Goal: Browse casually: Explore the website without a specific task or goal

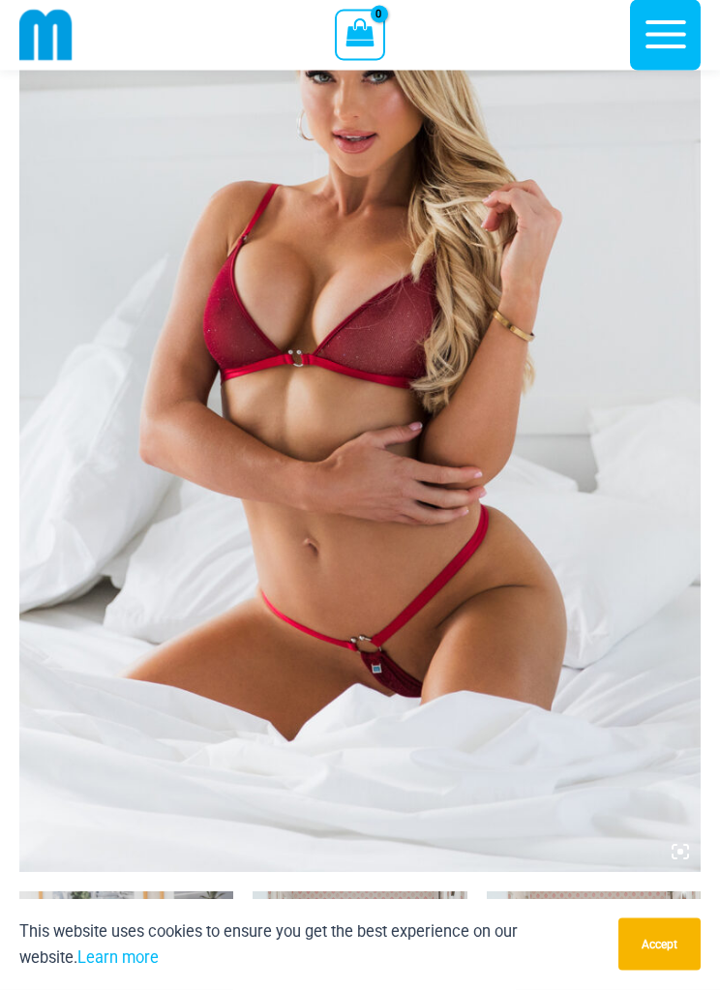
click at [384, 408] on img at bounding box center [360, 362] width 682 height 1022
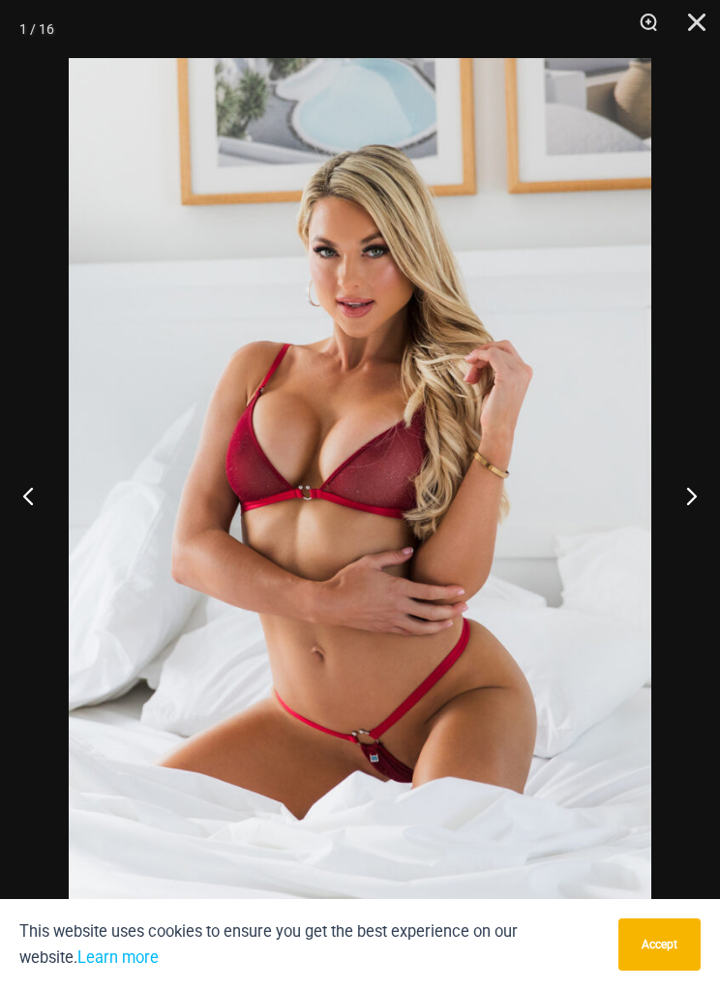
click at [680, 497] on button "Next" at bounding box center [684, 495] width 73 height 97
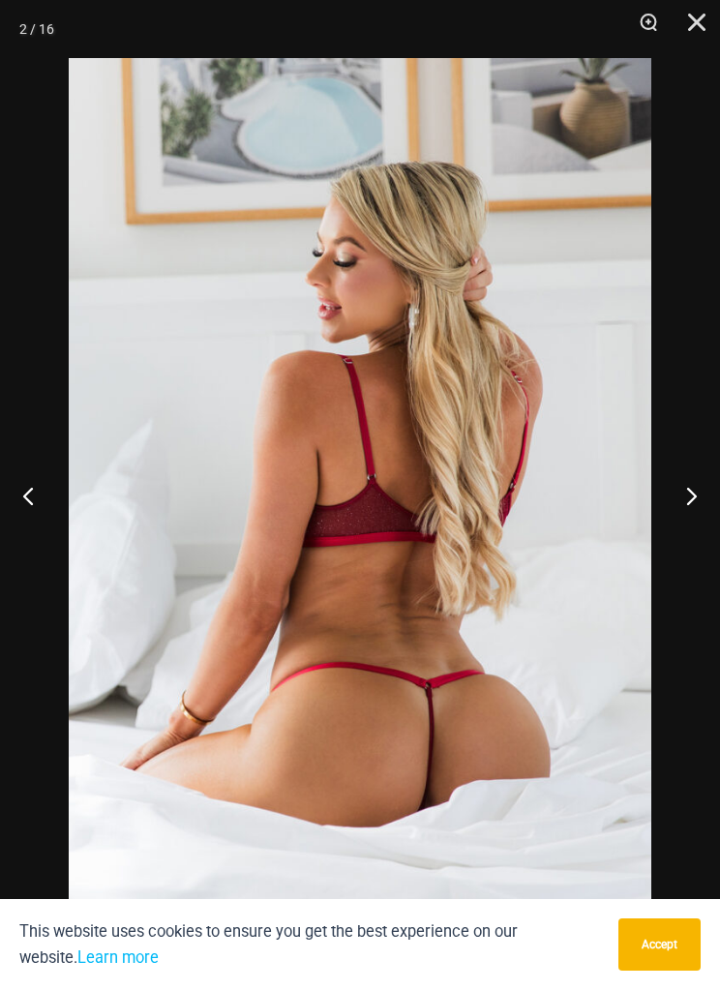
click at [684, 494] on button "Next" at bounding box center [684, 495] width 73 height 97
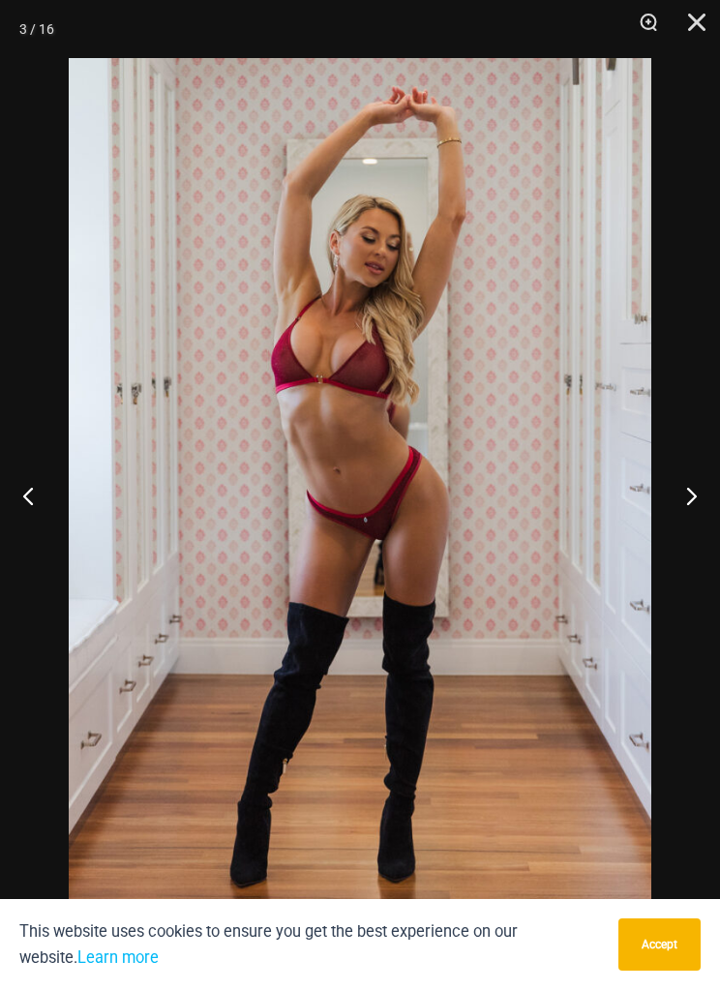
click at [687, 490] on button "Next" at bounding box center [684, 495] width 73 height 97
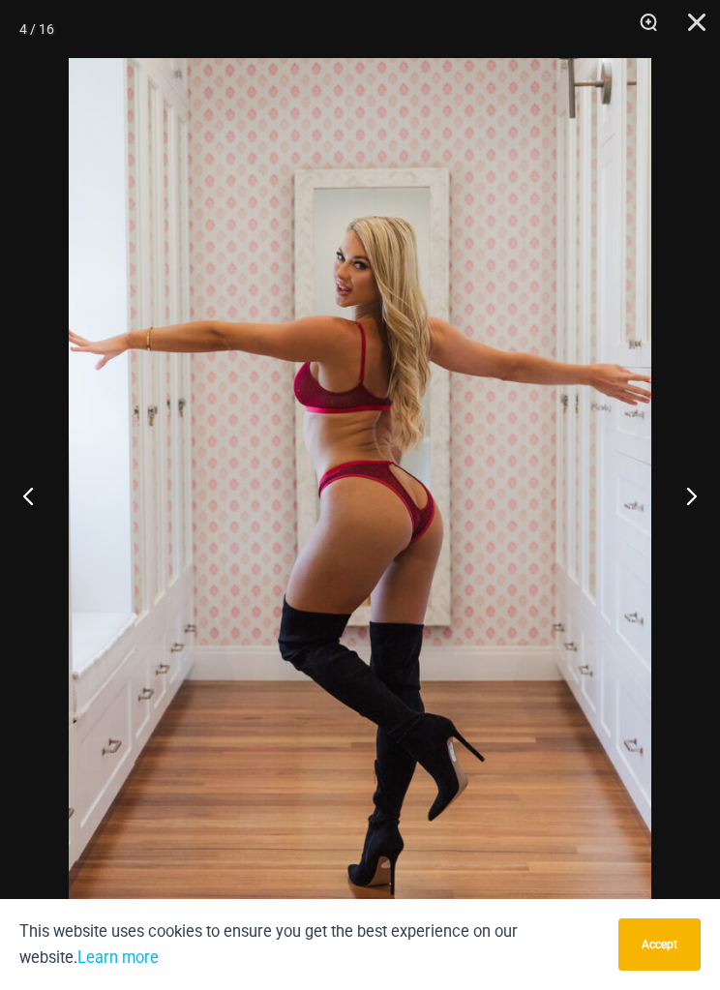
click at [686, 503] on button "Next" at bounding box center [684, 495] width 73 height 97
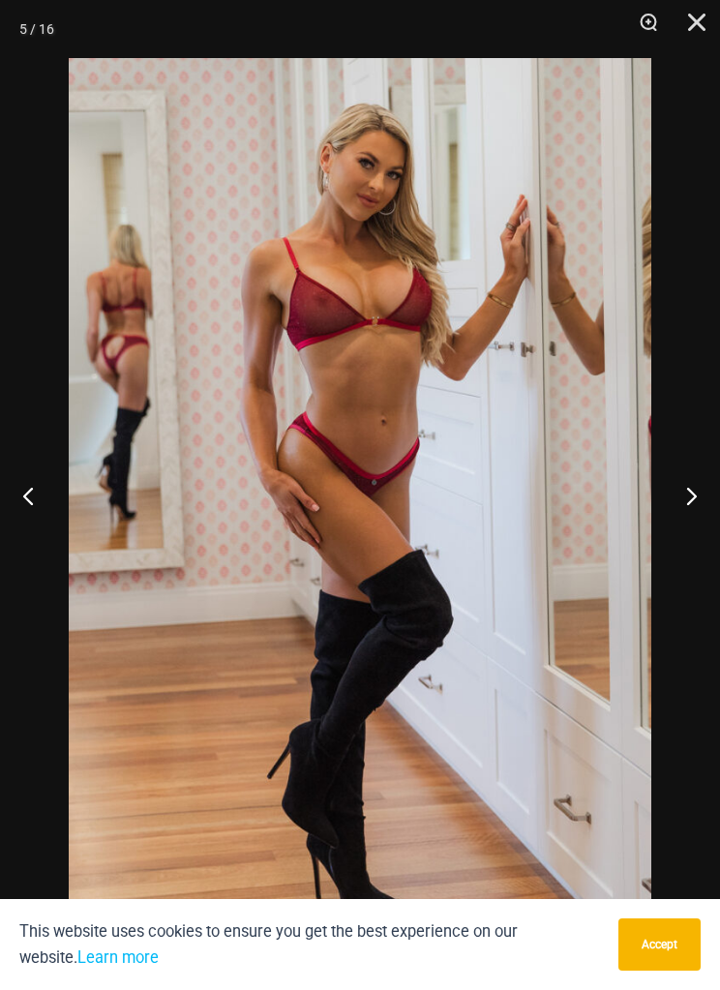
click at [685, 500] on button "Next" at bounding box center [684, 495] width 73 height 97
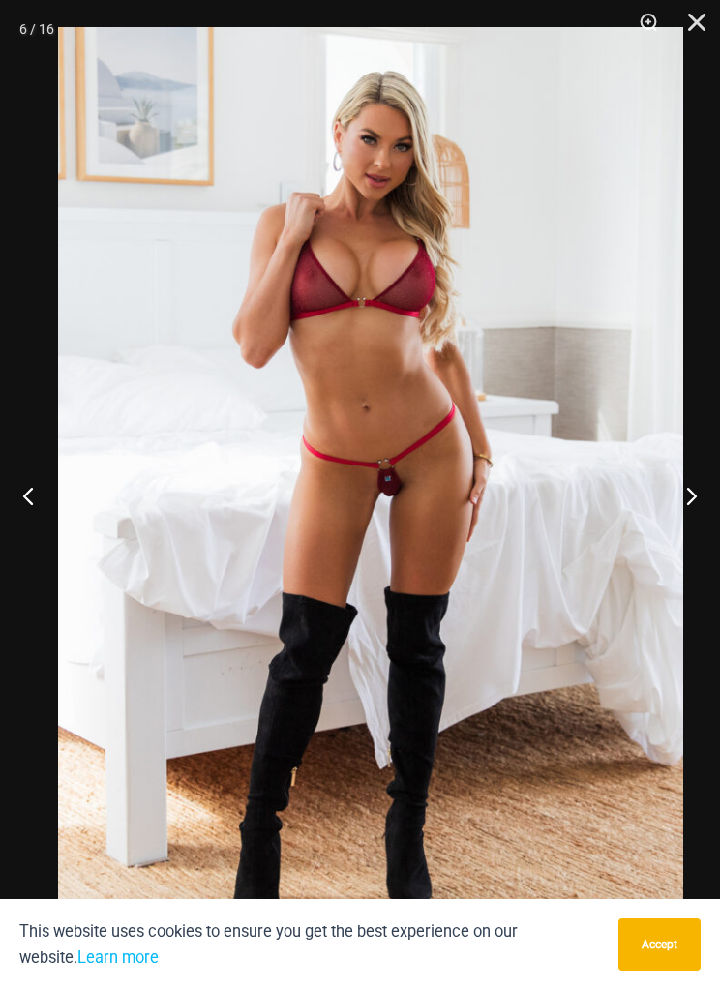
click at [699, 504] on button "Next" at bounding box center [684, 495] width 73 height 97
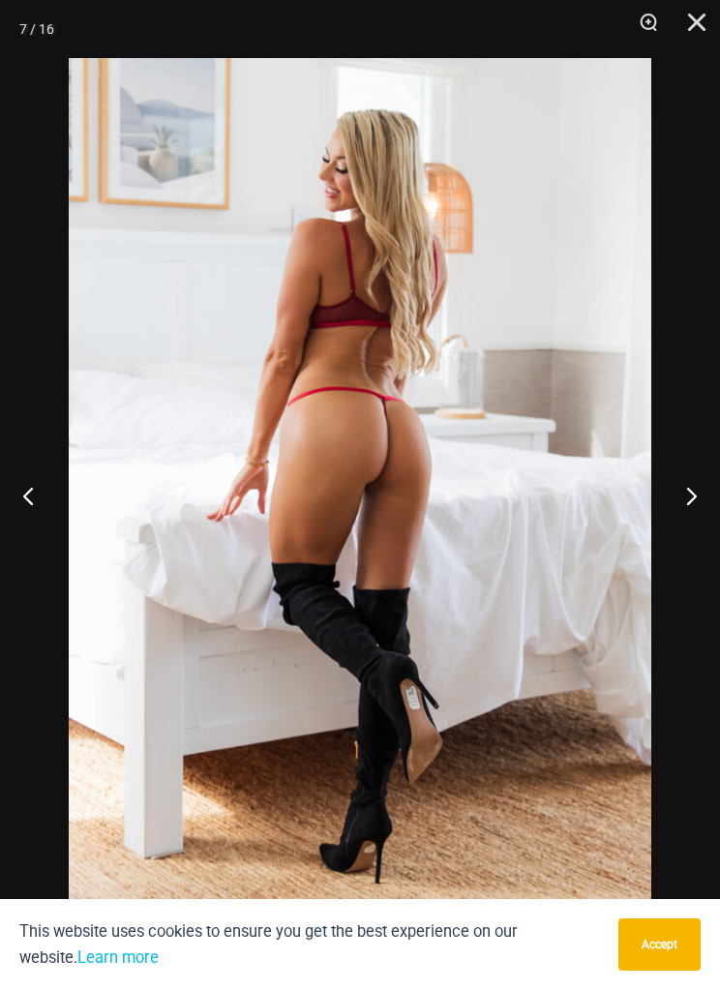
click at [681, 505] on button "Next" at bounding box center [684, 495] width 73 height 97
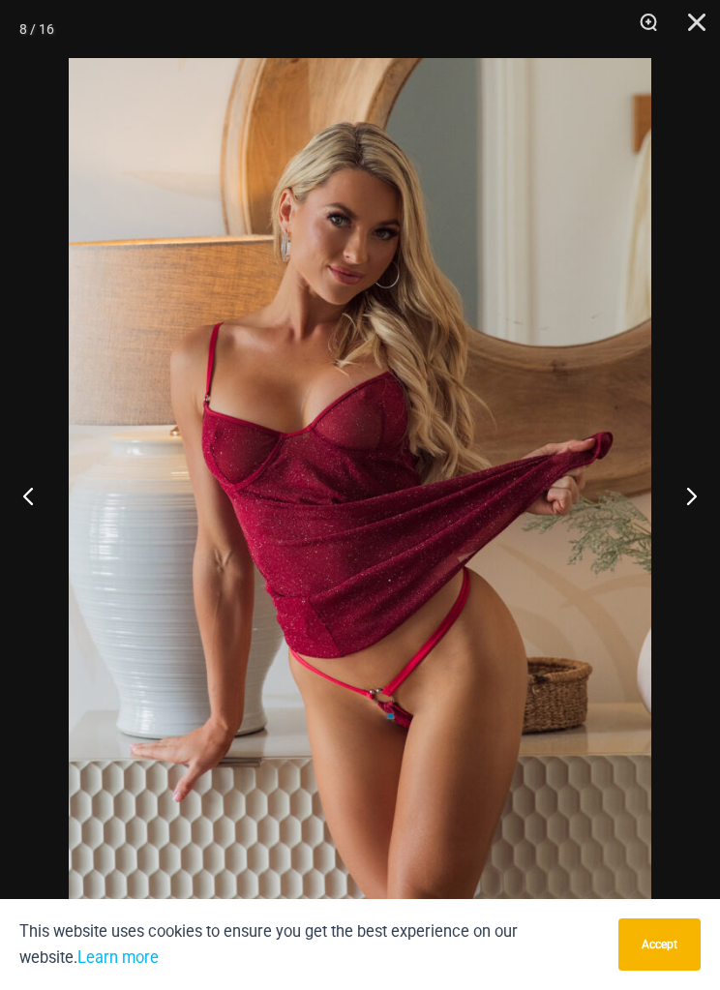
click at [683, 514] on button "Next" at bounding box center [684, 495] width 73 height 97
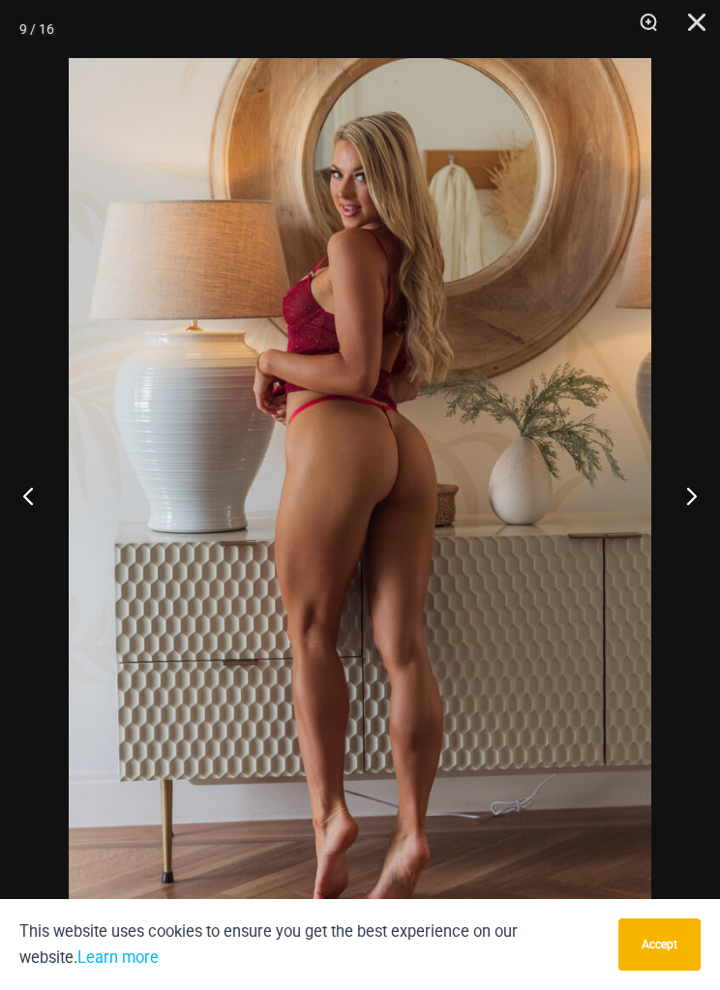
click at [701, 515] on button "Next" at bounding box center [684, 495] width 73 height 97
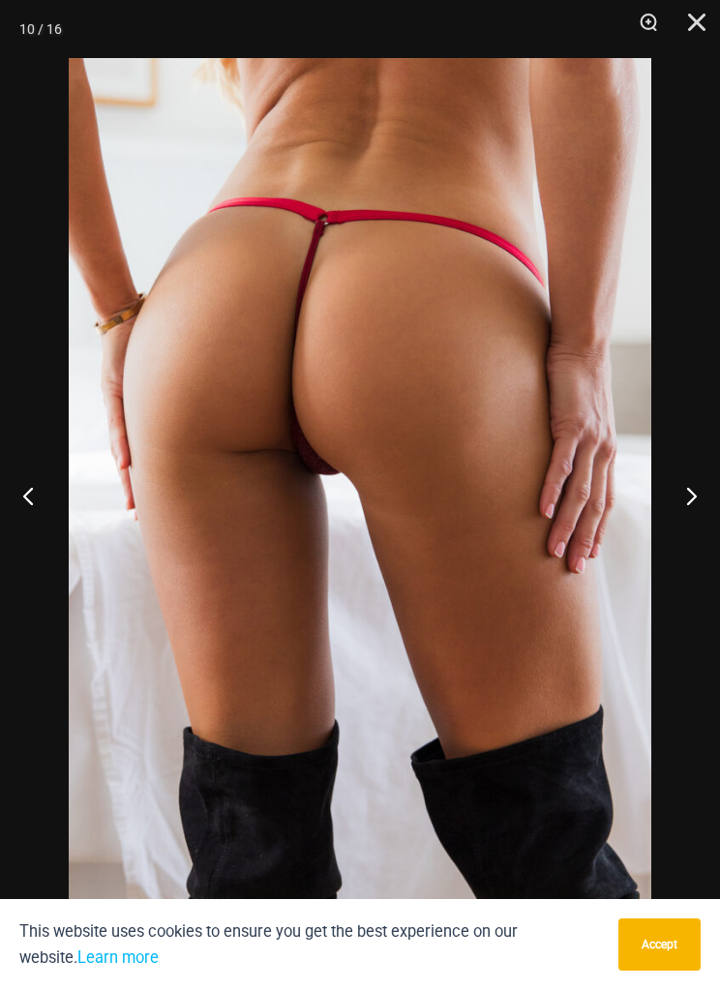
click at [684, 506] on button "Next" at bounding box center [684, 495] width 73 height 97
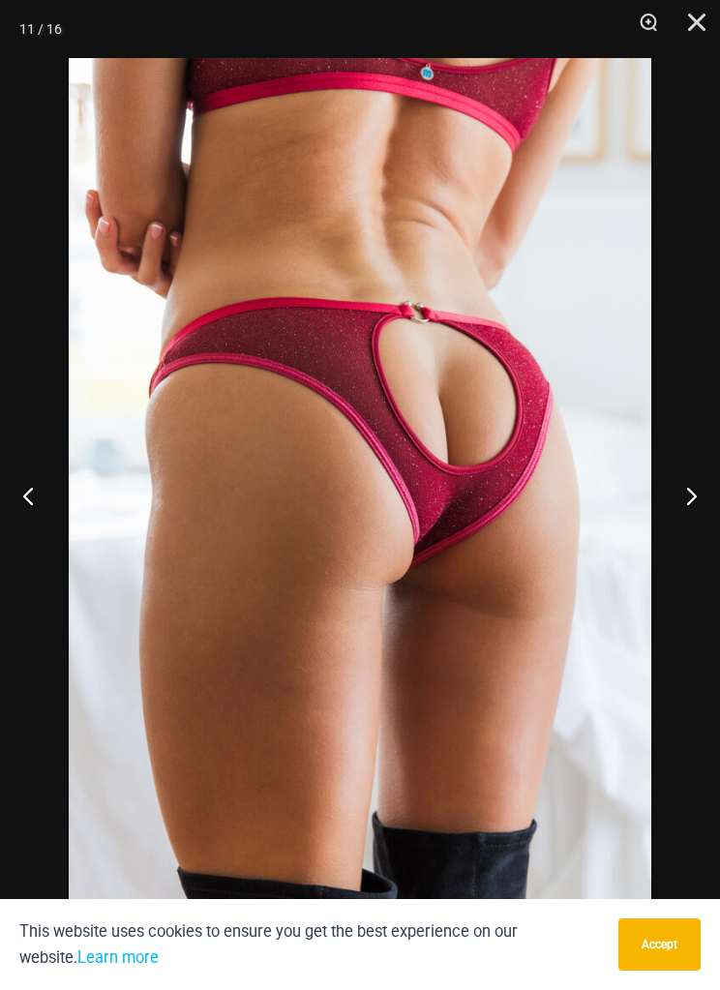
click at [681, 501] on button "Next" at bounding box center [684, 495] width 73 height 97
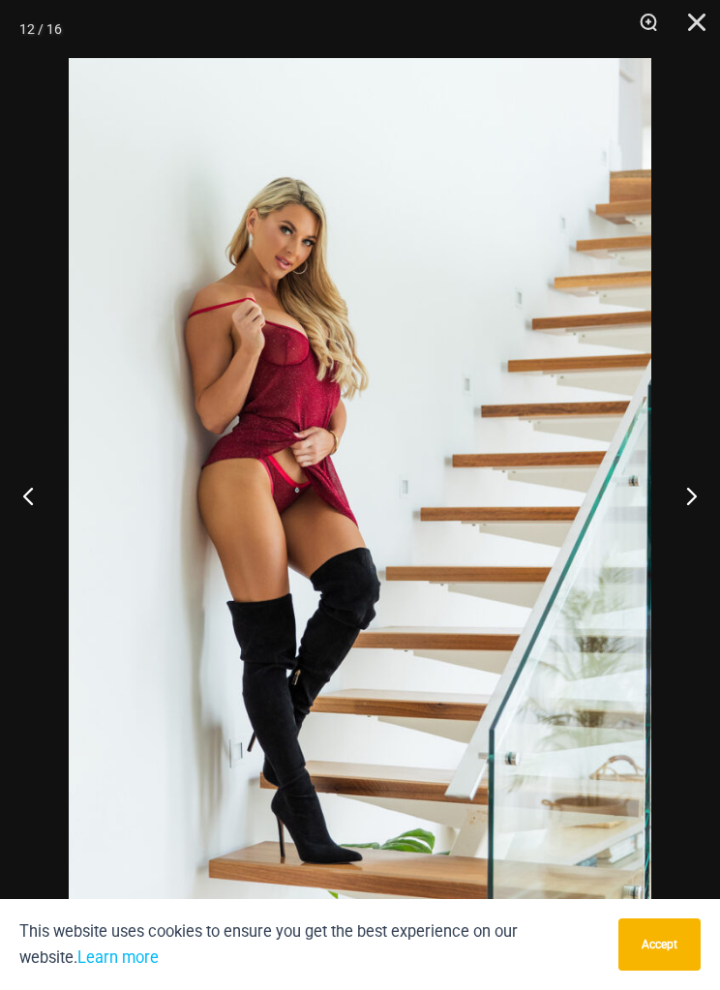
click at [680, 500] on button "Next" at bounding box center [684, 495] width 73 height 97
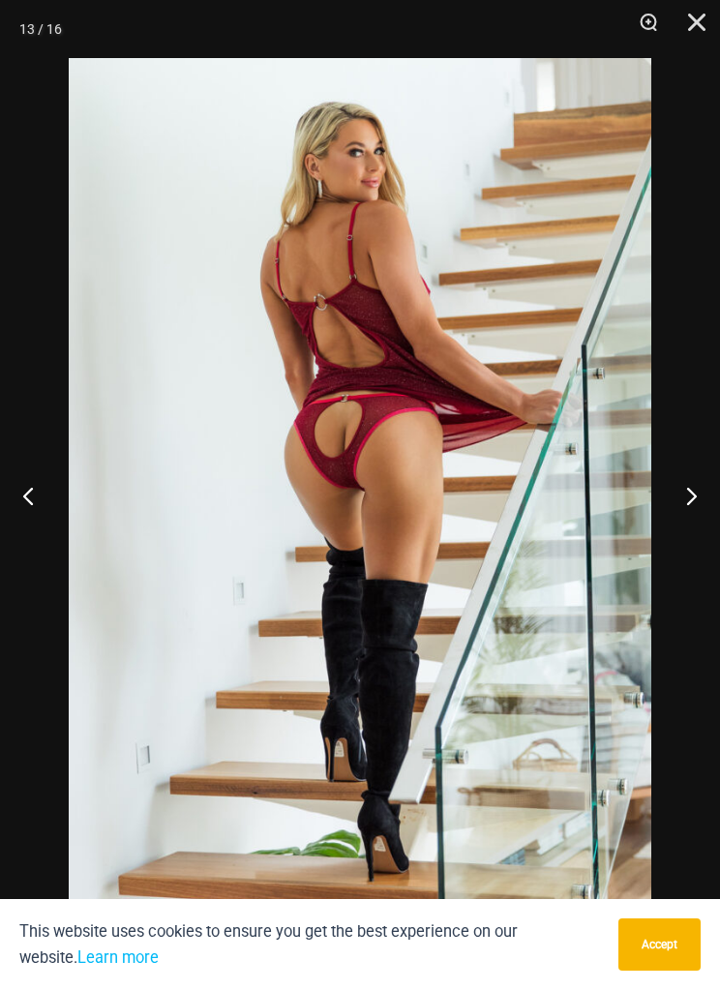
click at [679, 492] on button "Next" at bounding box center [684, 495] width 73 height 97
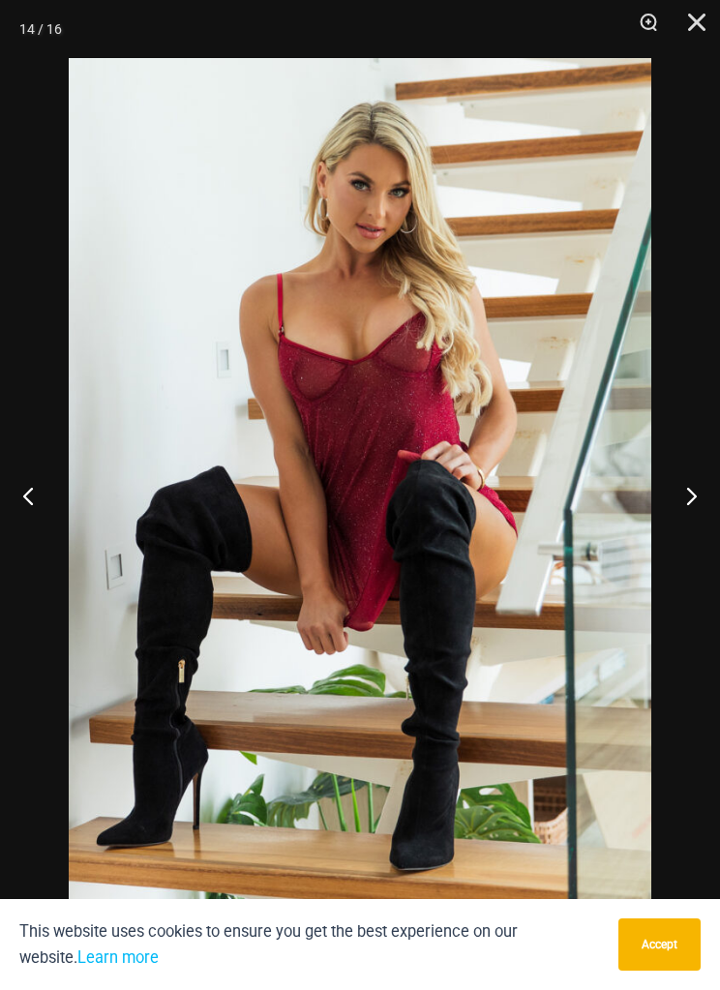
click at [685, 502] on button "Next" at bounding box center [684, 495] width 73 height 97
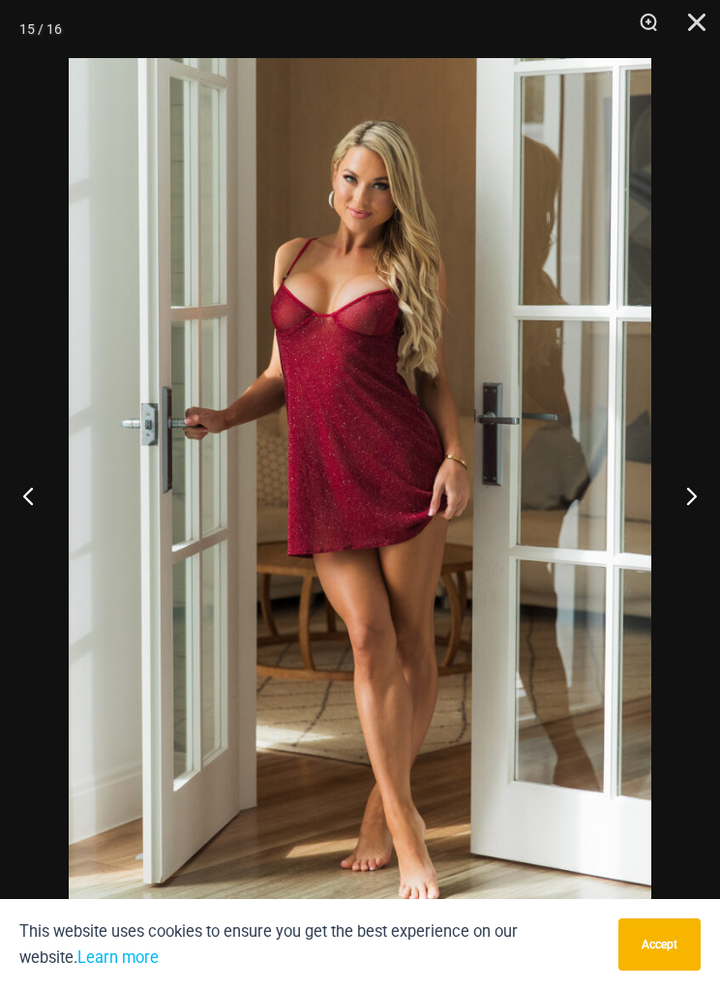
click at [710, 511] on button "Next" at bounding box center [684, 495] width 73 height 97
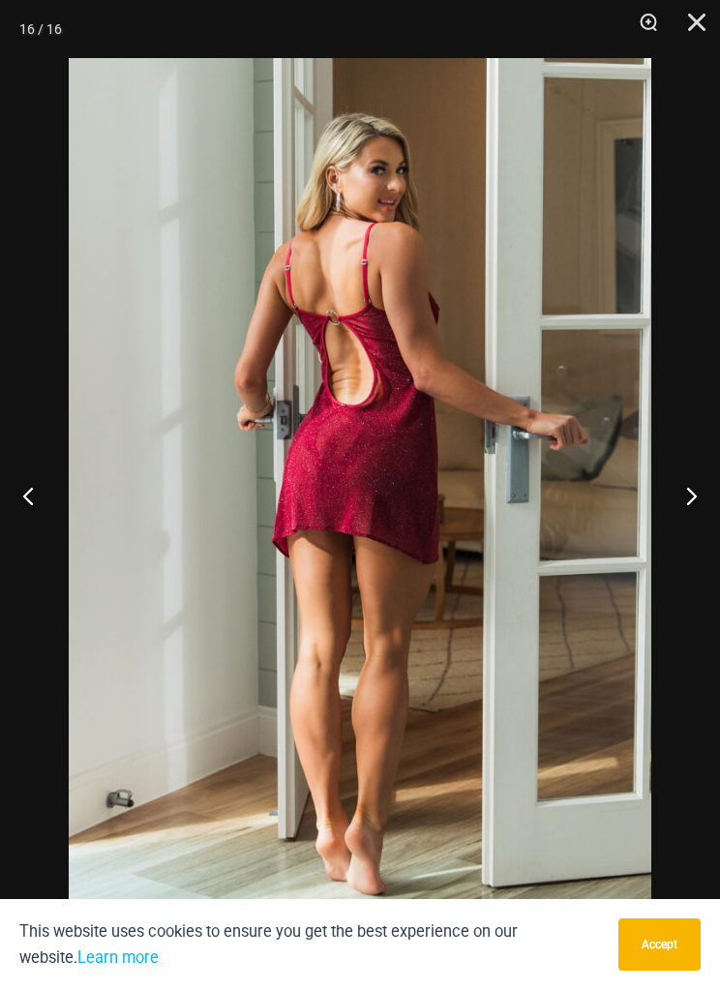
click at [710, 505] on button "Next" at bounding box center [684, 495] width 73 height 97
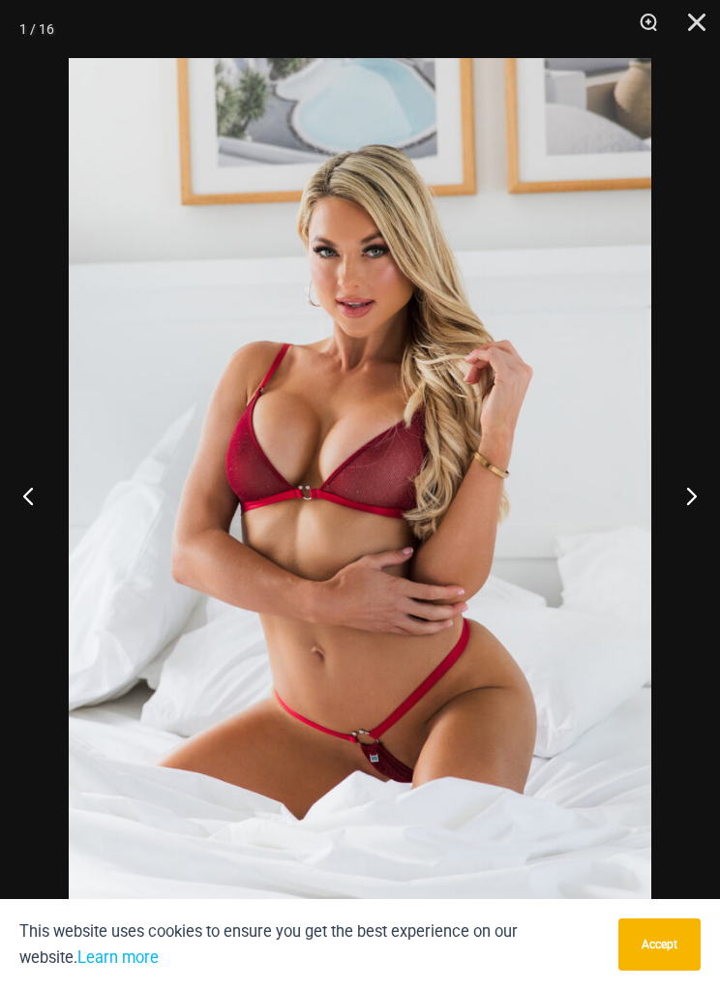
click at [706, 514] on button "Next" at bounding box center [684, 495] width 73 height 97
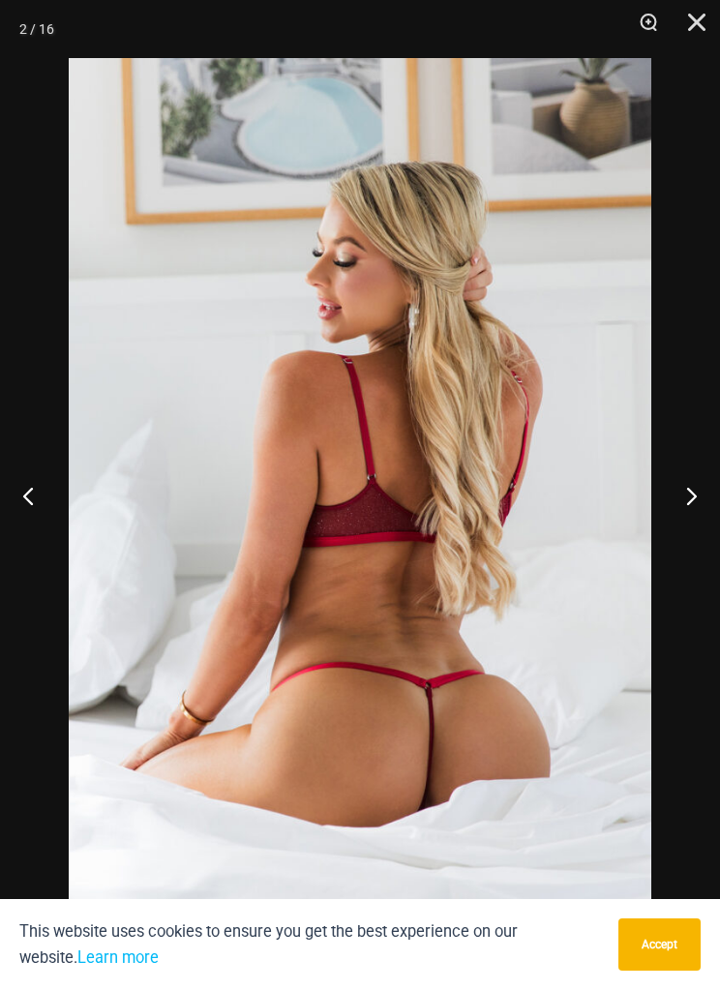
click at [701, 513] on button "Next" at bounding box center [684, 495] width 73 height 97
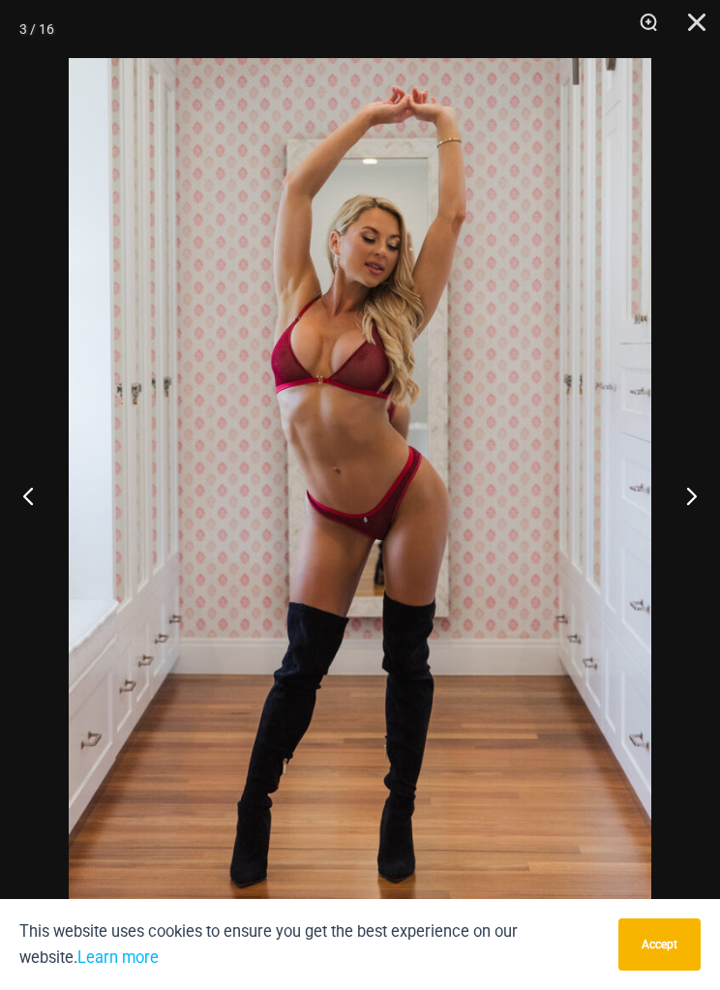
click at [685, 26] on button "Close" at bounding box center [690, 29] width 48 height 58
